Goal: Check status

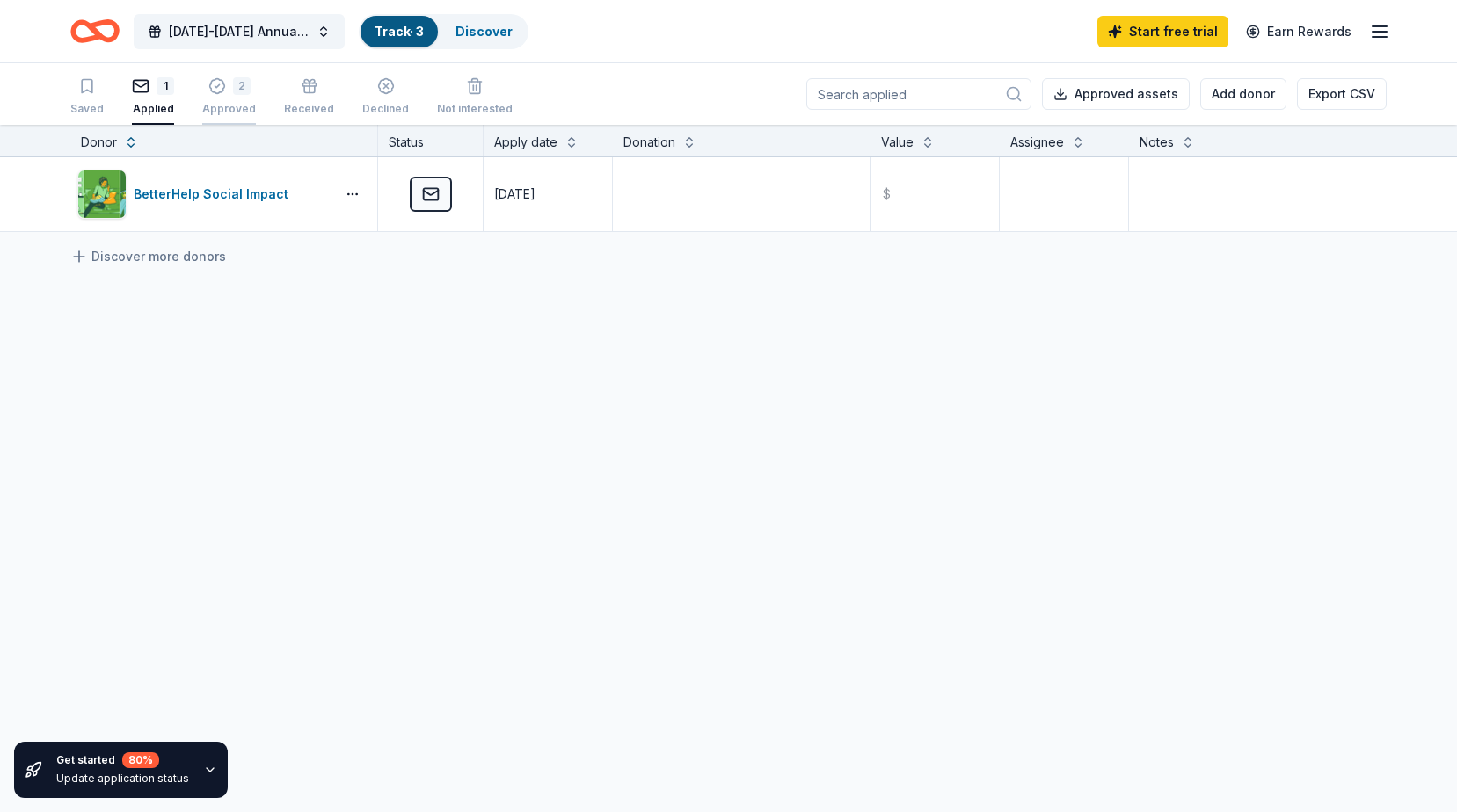
click at [231, 76] on button "2 Approved" at bounding box center [230, 97] width 54 height 55
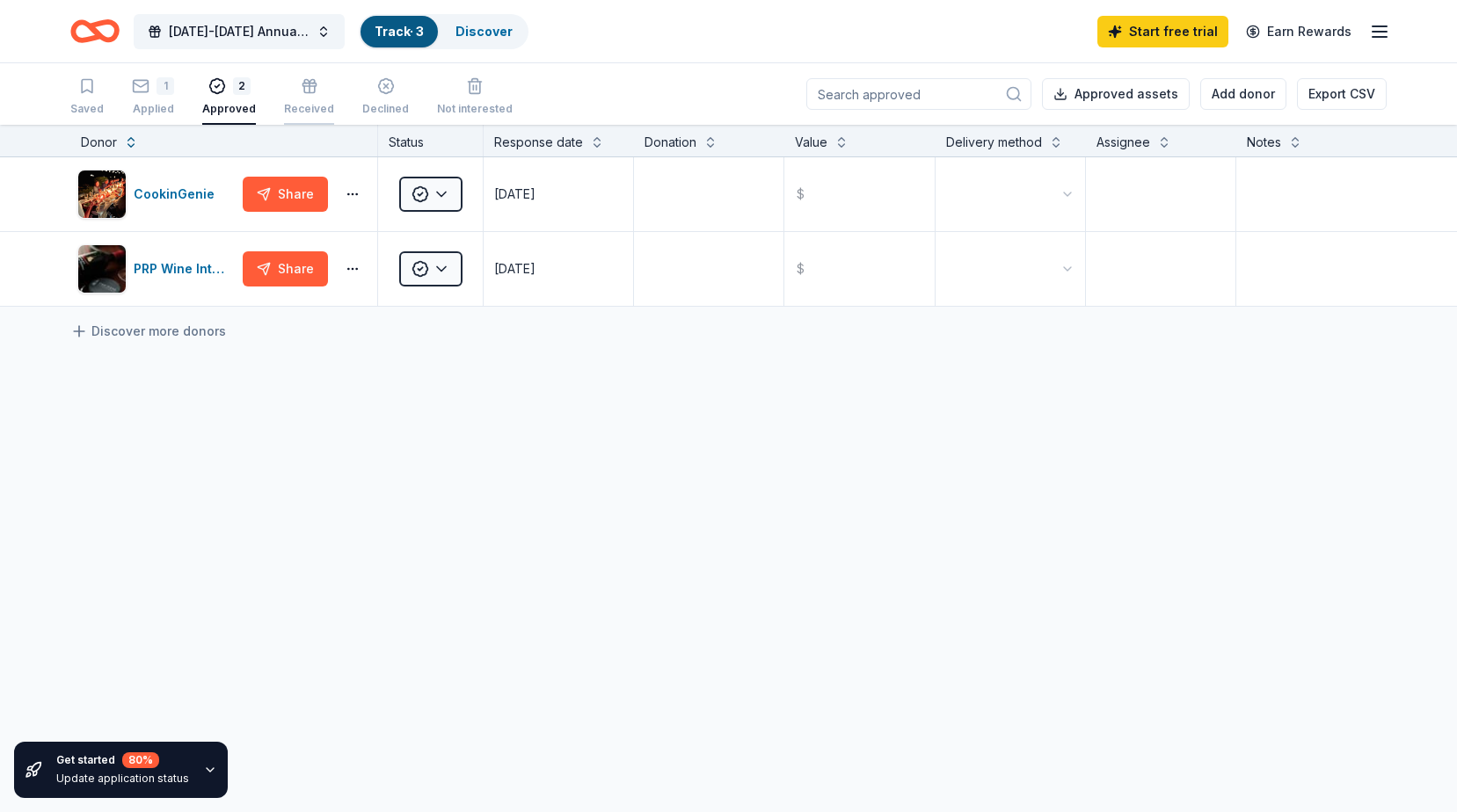
click at [293, 95] on div "Received" at bounding box center [309, 96] width 50 height 39
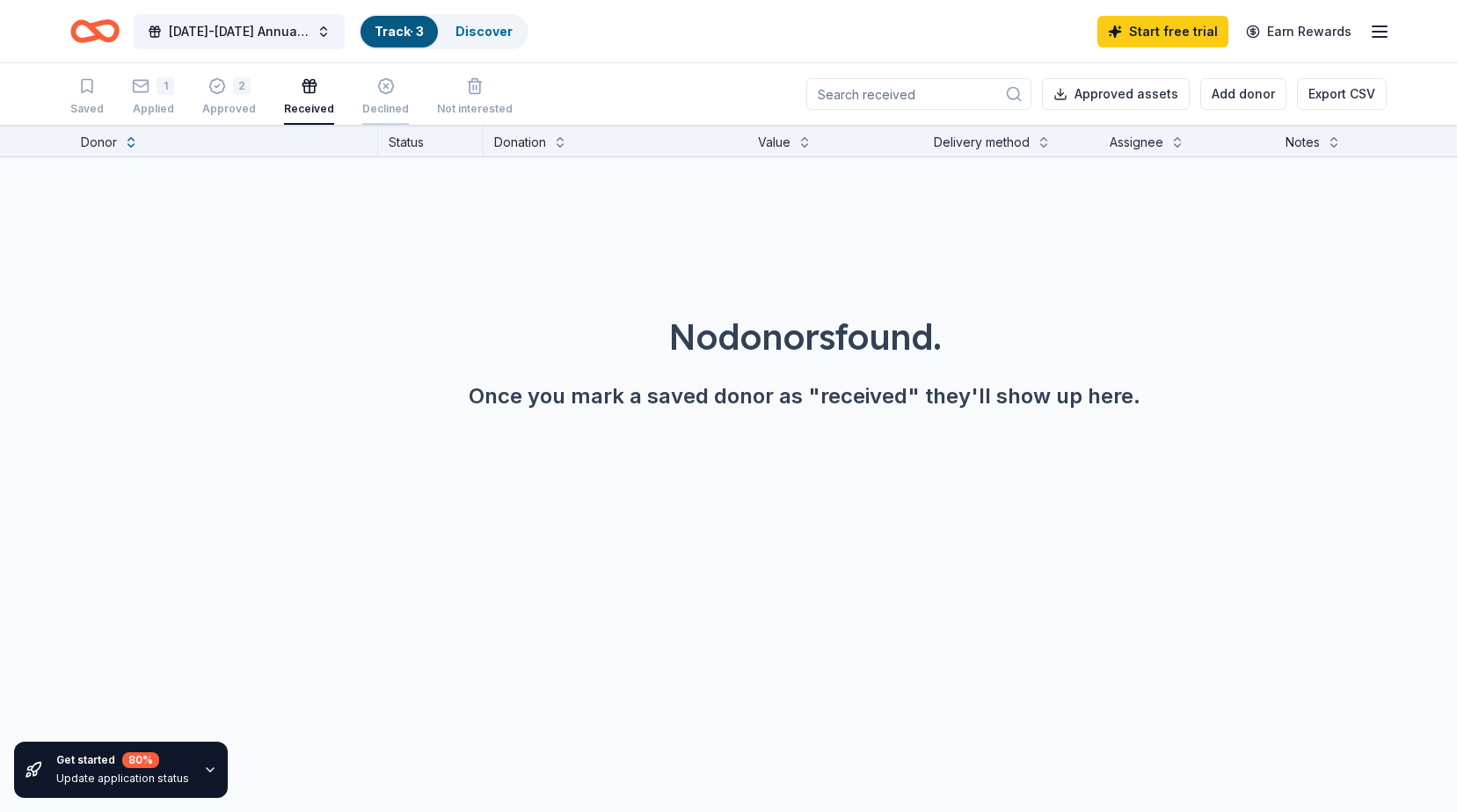
click at [362, 87] on div "button" at bounding box center [385, 86] width 47 height 18
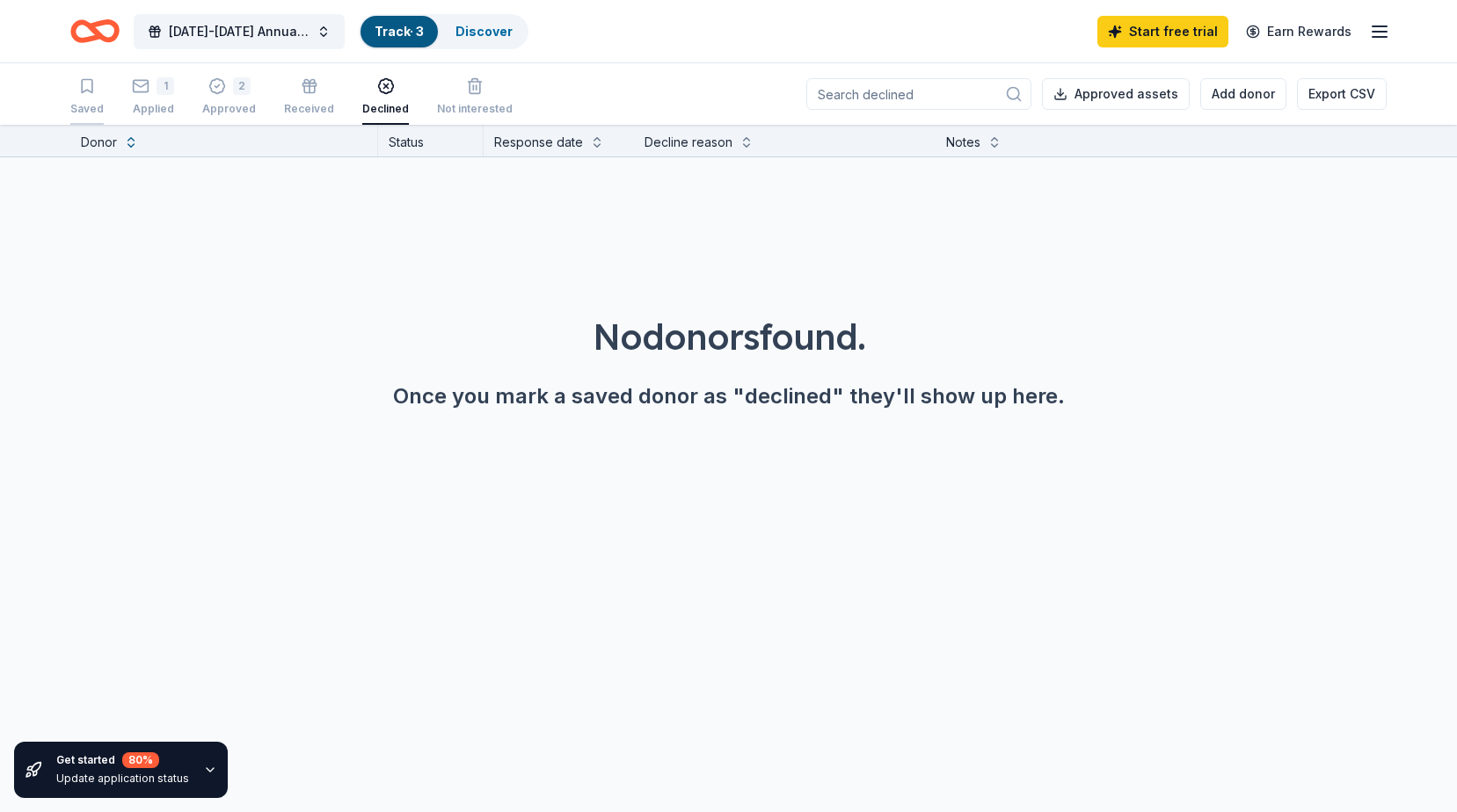
click at [90, 95] on div "Saved" at bounding box center [86, 96] width 33 height 39
click at [484, 39] on div "Discover" at bounding box center [484, 32] width 86 height 32
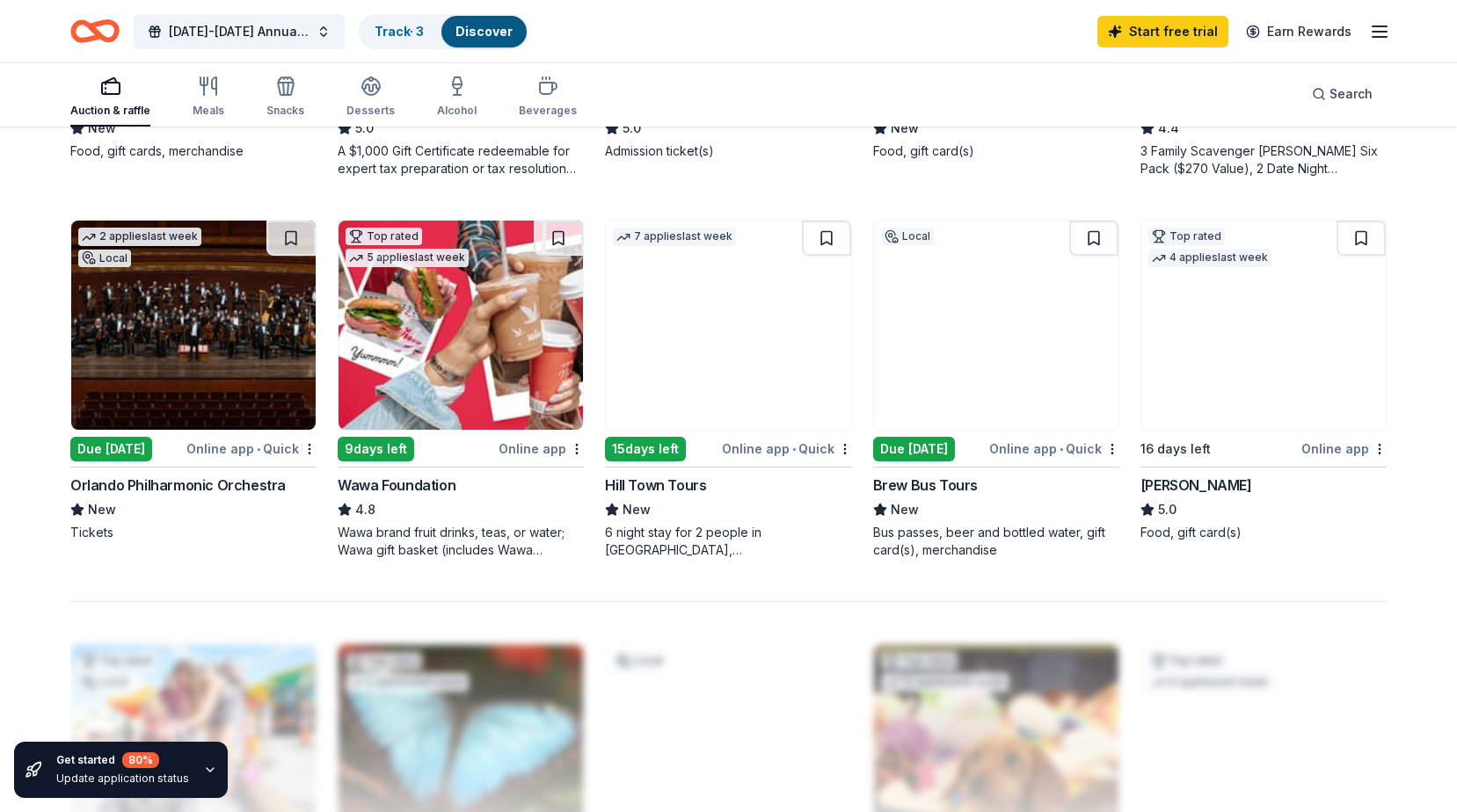
scroll to position [1319, 0]
